Goal: Task Accomplishment & Management: Manage account settings

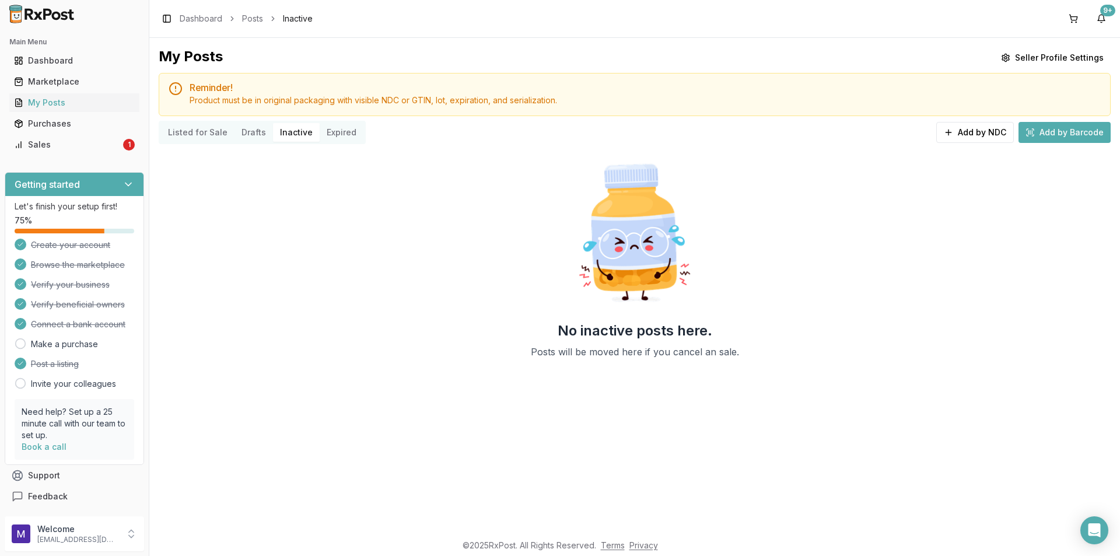
click at [183, 133] on button "Listed for Sale" at bounding box center [198, 132] width 74 height 19
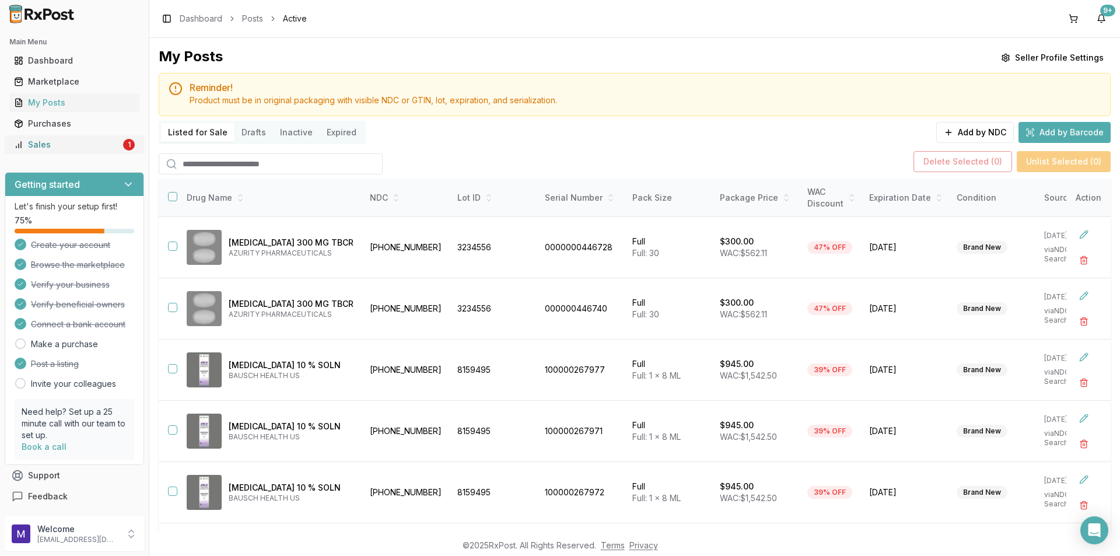
click at [86, 147] on div "Sales" at bounding box center [67, 145] width 107 height 12
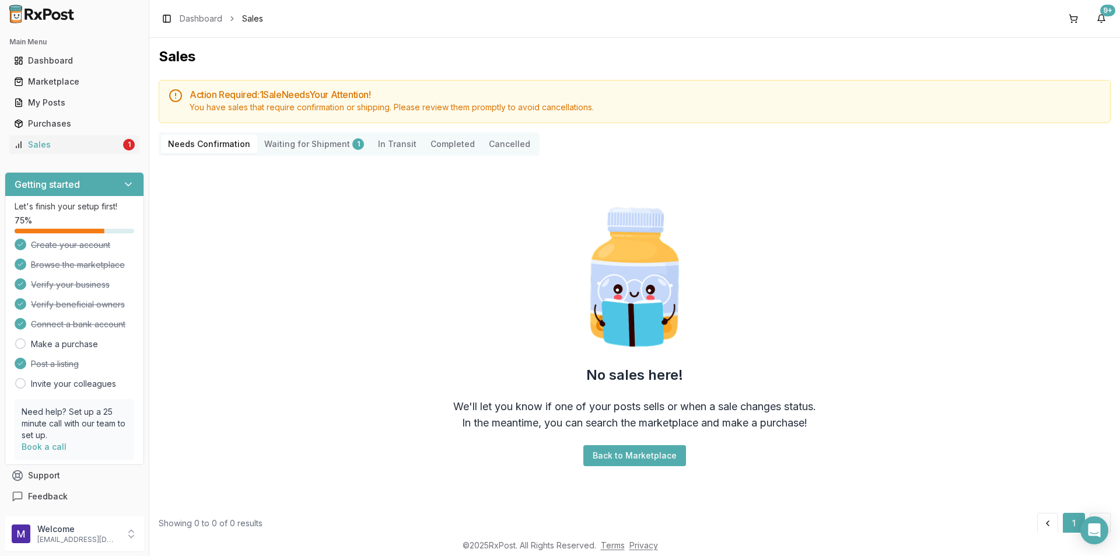
click at [294, 152] on Shipment "Waiting for Shipment 1" at bounding box center [314, 144] width 114 height 19
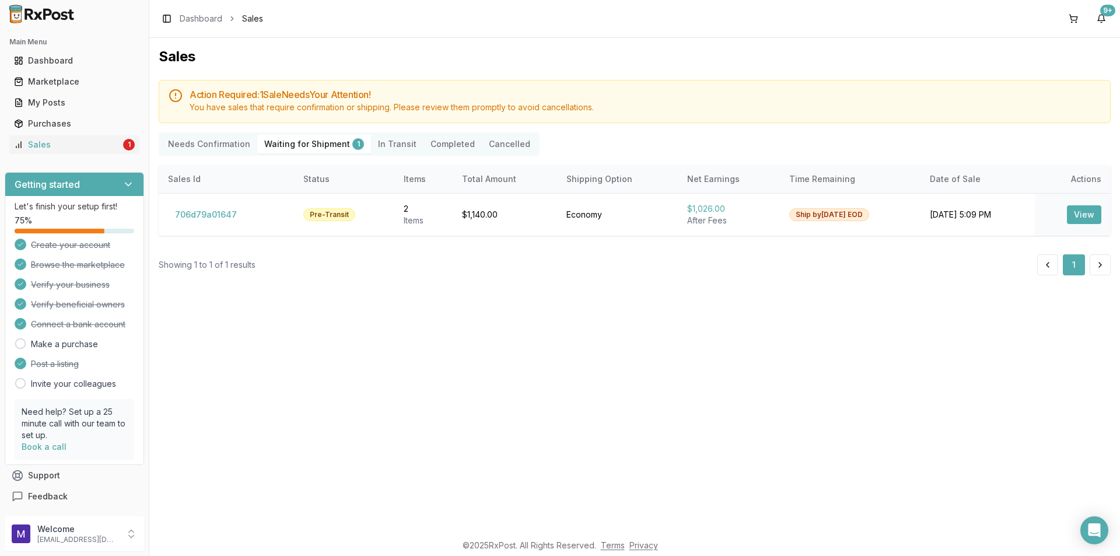
click at [387, 141] on Transit "In Transit" at bounding box center [397, 144] width 53 height 19
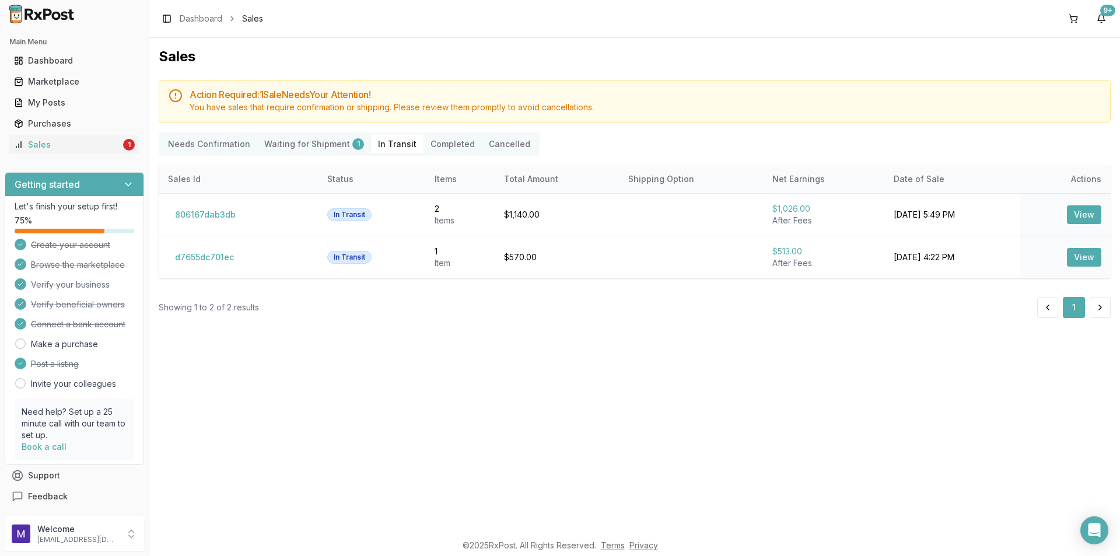
click at [446, 147] on button "Completed" at bounding box center [453, 144] width 58 height 19
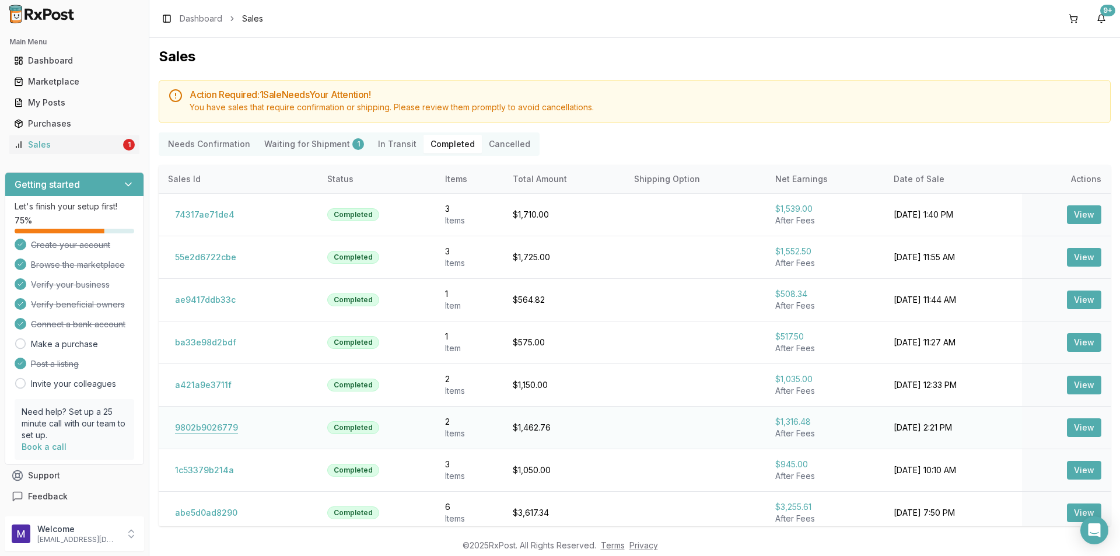
click at [207, 432] on button "9802b9026779" at bounding box center [206, 427] width 77 height 19
click at [1096, 534] on icon "Open Intercom Messenger" at bounding box center [1093, 530] width 13 height 15
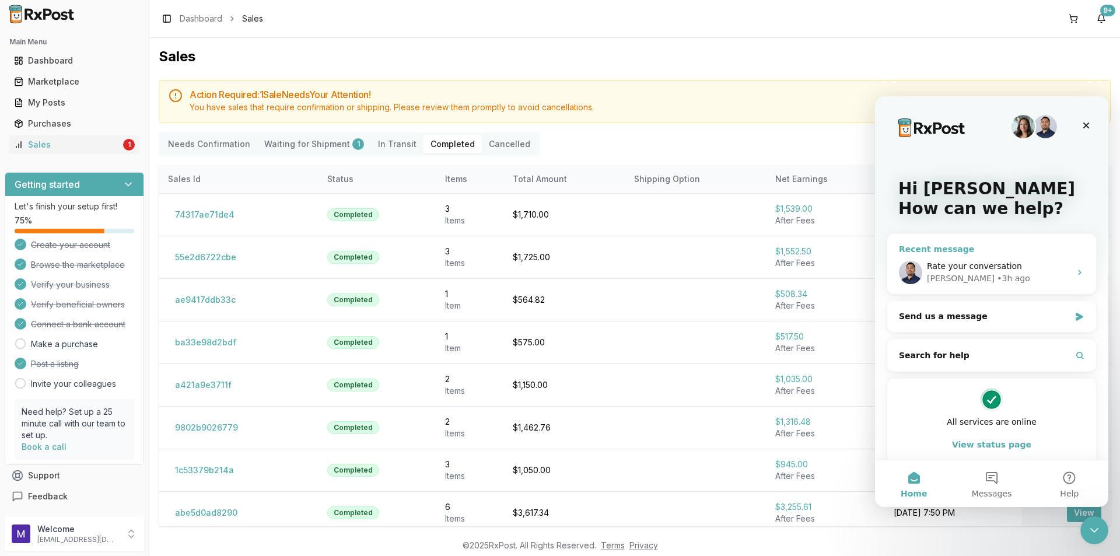
click at [964, 254] on div "Rate your conversation [PERSON_NAME] • 3h ago" at bounding box center [991, 272] width 209 height 43
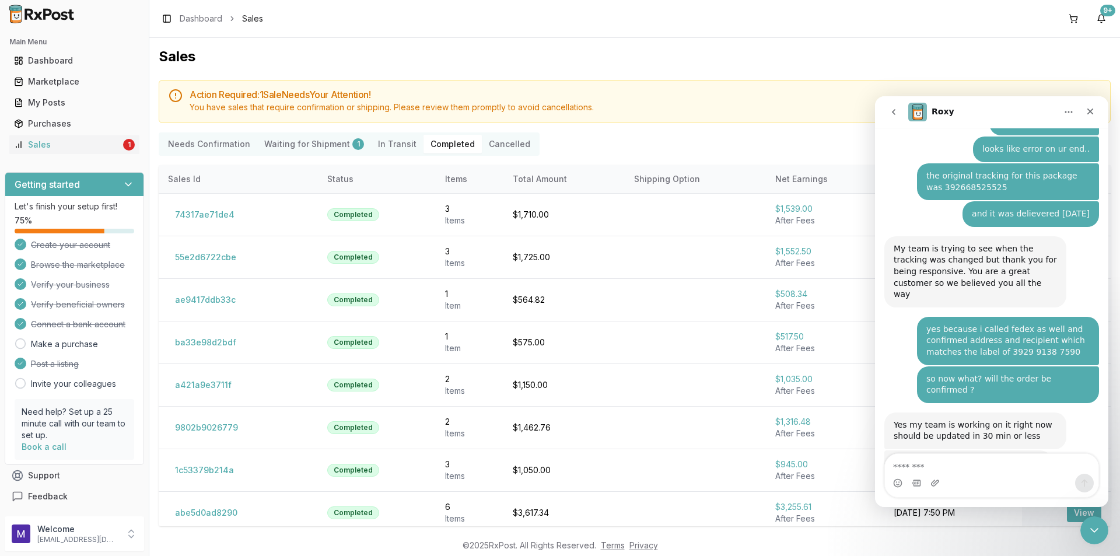
scroll to position [1410, 0]
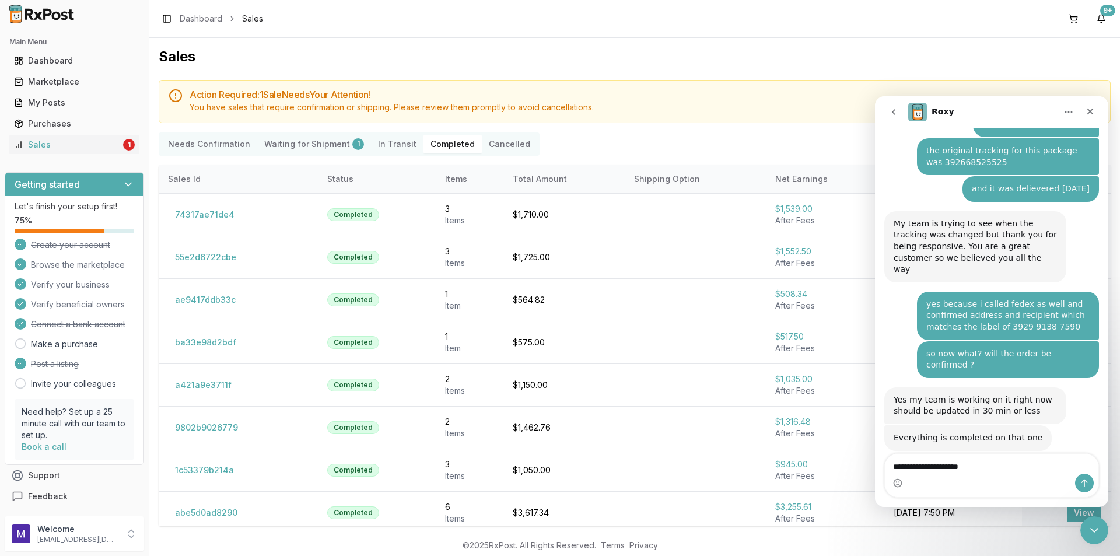
type textarea "**********"
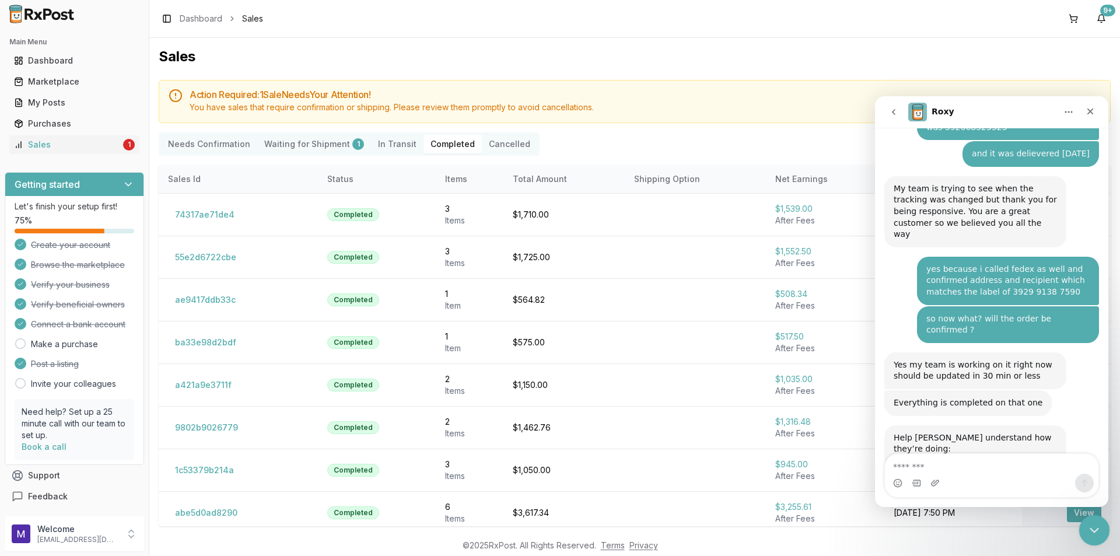
click at [1096, 533] on icon "Close Intercom Messenger" at bounding box center [1093, 529] width 14 height 14
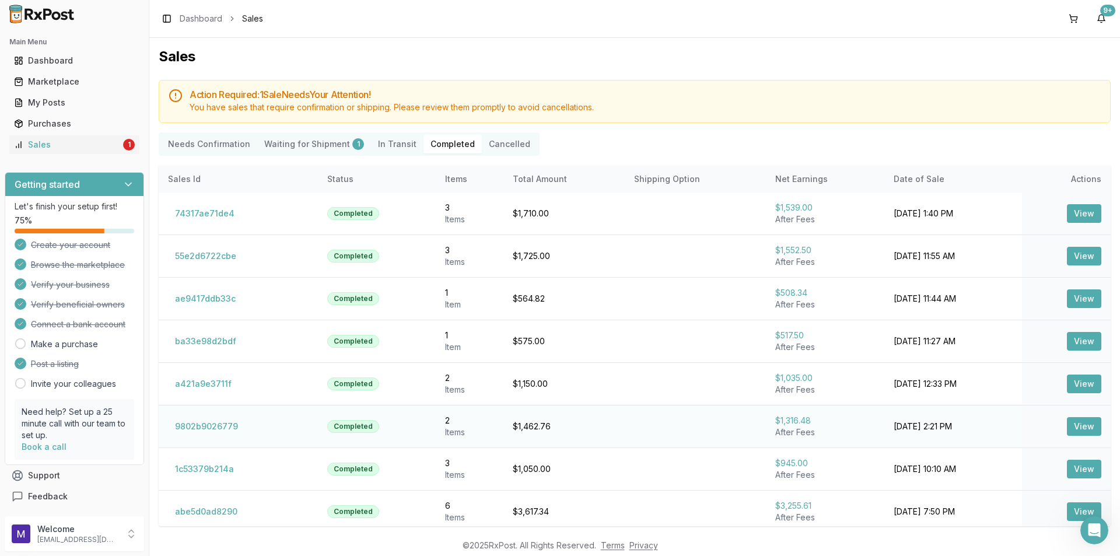
scroll to position [2, 0]
click at [195, 391] on button "a421a9e3711f" at bounding box center [203, 383] width 71 height 19
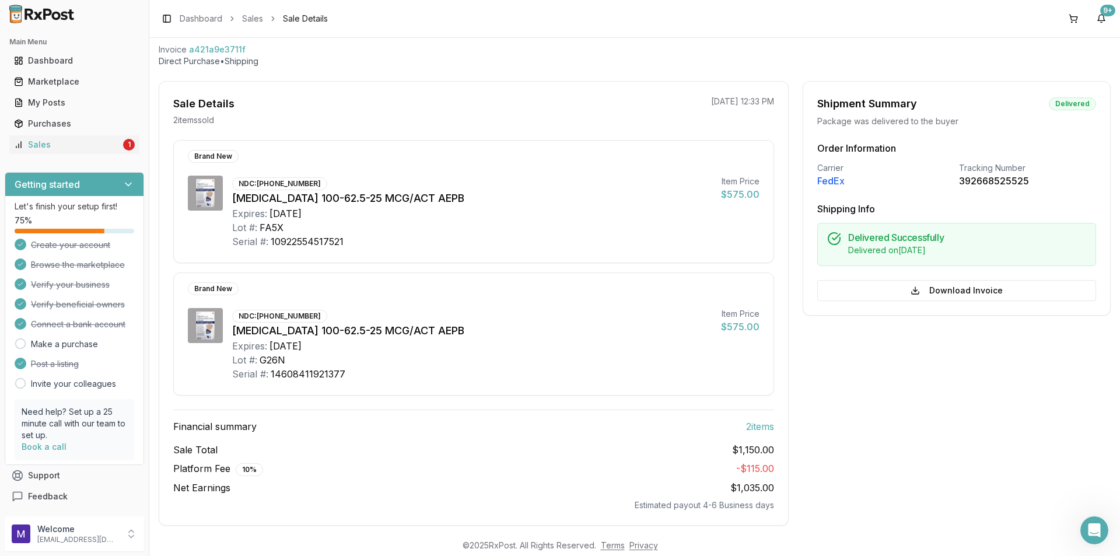
scroll to position [71, 0]
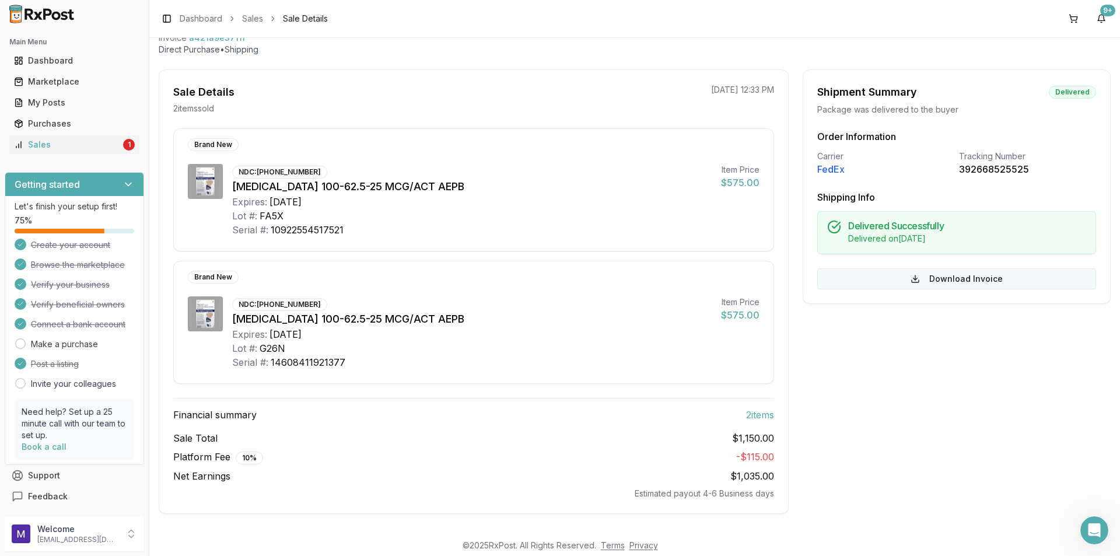
click at [958, 279] on button "Download Invoice" at bounding box center [956, 278] width 279 height 21
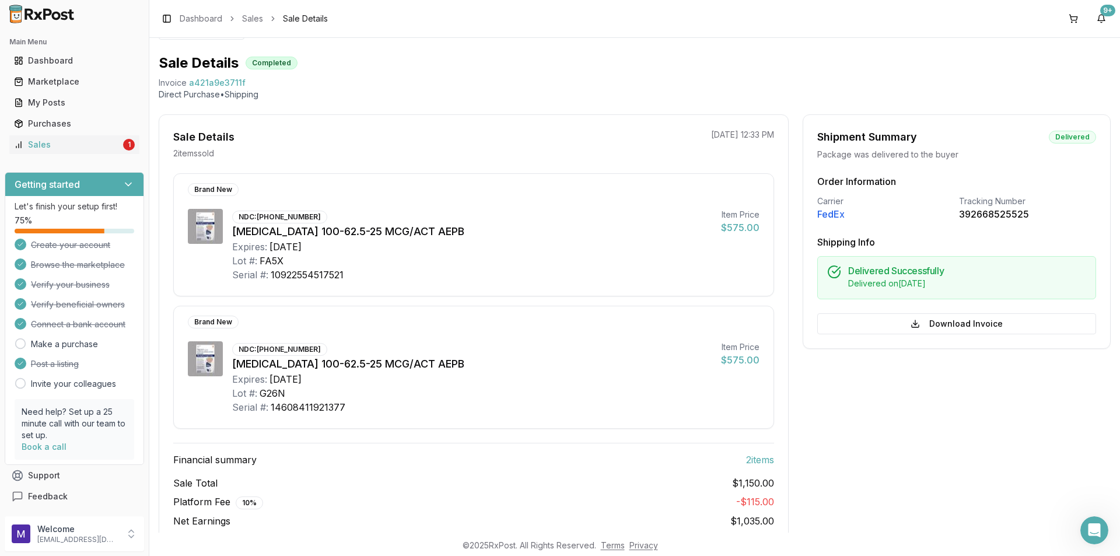
scroll to position [0, 0]
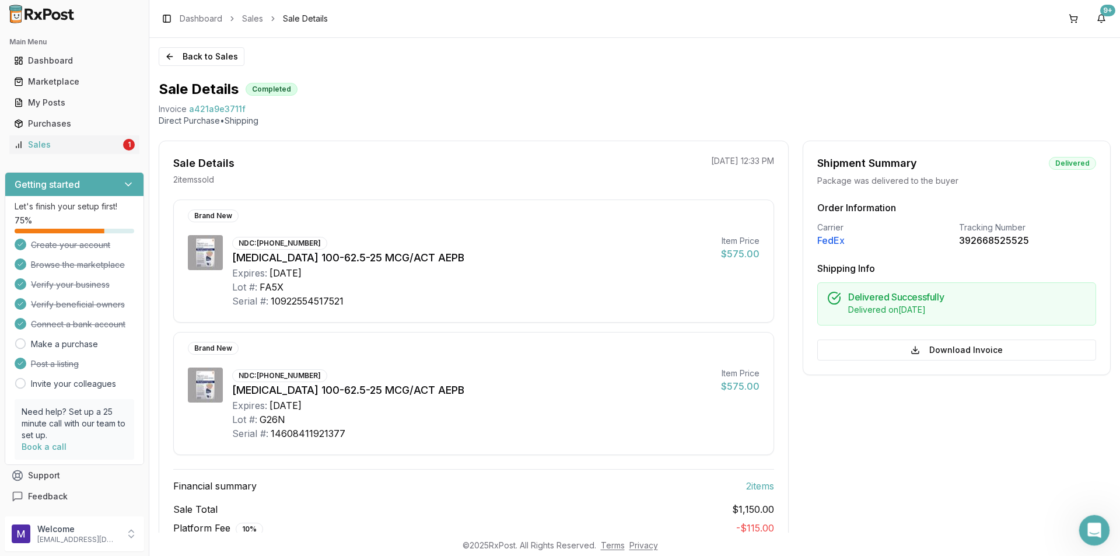
click at [1087, 526] on icon "Open Intercom Messenger" at bounding box center [1092, 528] width 19 height 19
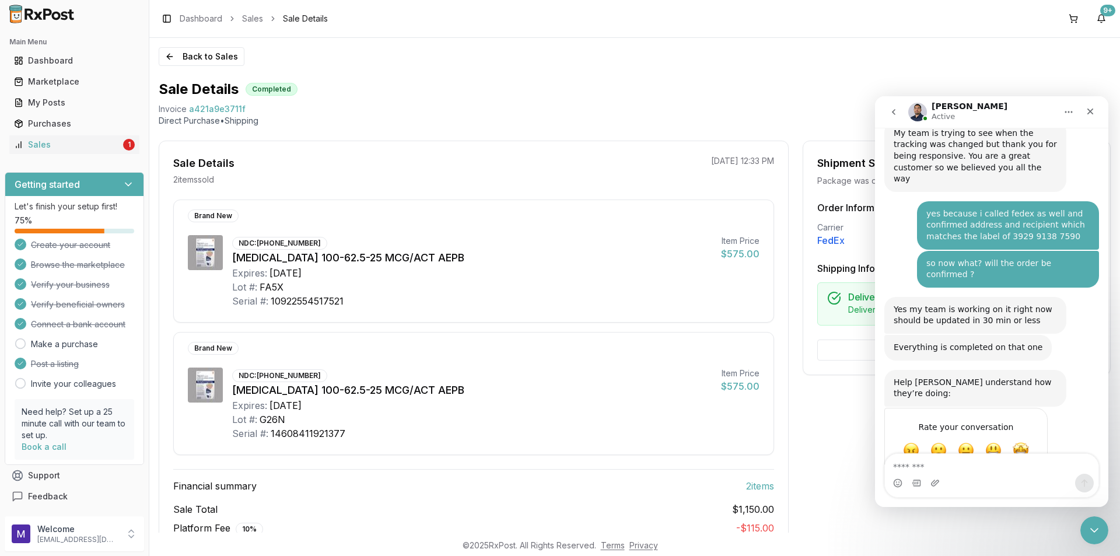
scroll to position [1503, 0]
type textarea "*********"
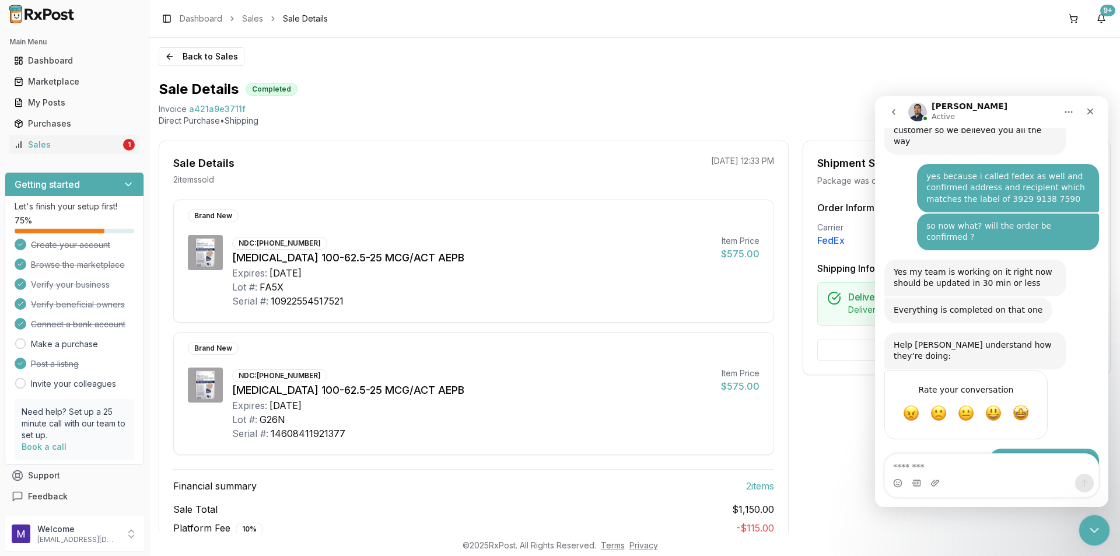
click at [1100, 544] on body "Main Menu Dashboard Marketplace My Posts Purchases Sales 1 Getting started Let'…" at bounding box center [560, 278] width 1120 height 556
click at [1082, 523] on div "Close Intercom Messenger" at bounding box center [1093, 529] width 28 height 28
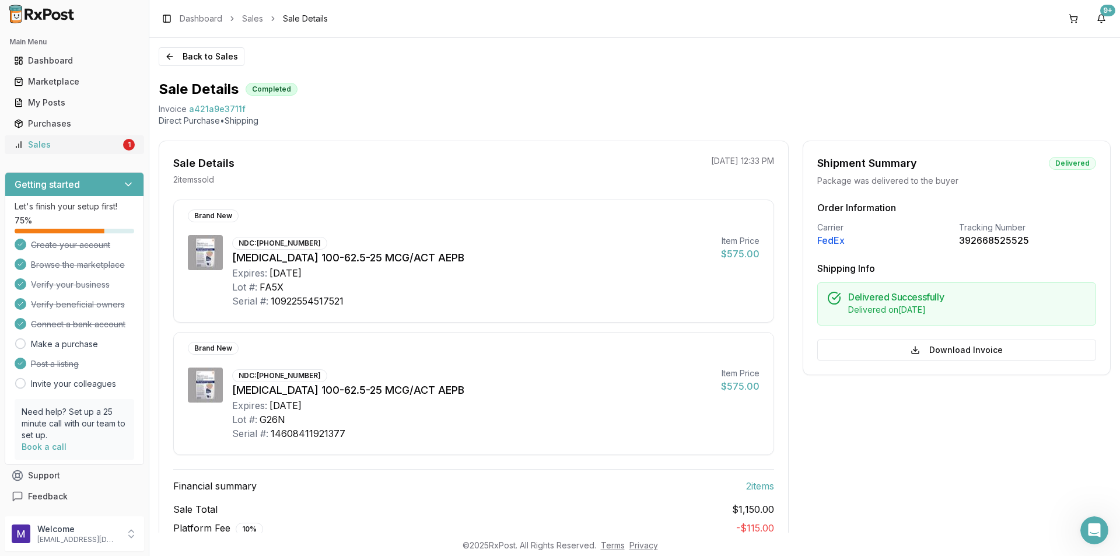
click at [44, 138] on link "Sales 1" at bounding box center [74, 144] width 130 height 21
